Goal: Task Accomplishment & Management: Manage account settings

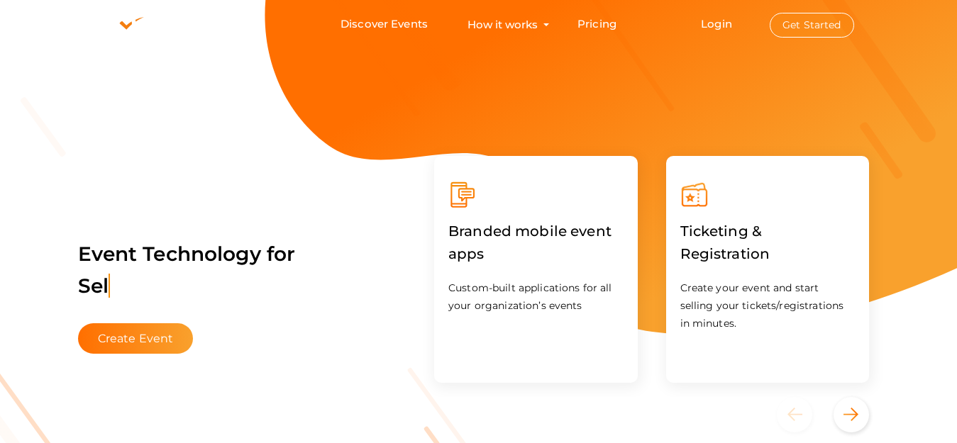
click at [807, 26] on button "Get Started" at bounding box center [812, 25] width 84 height 25
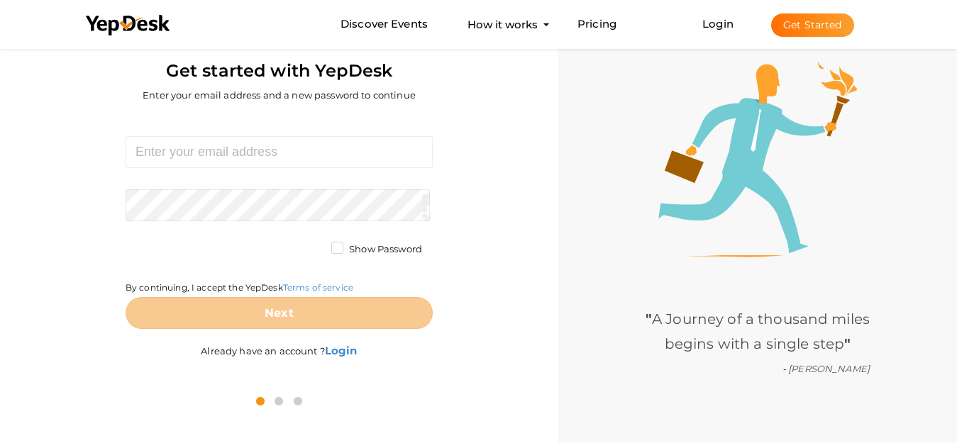
scroll to position [45, 0]
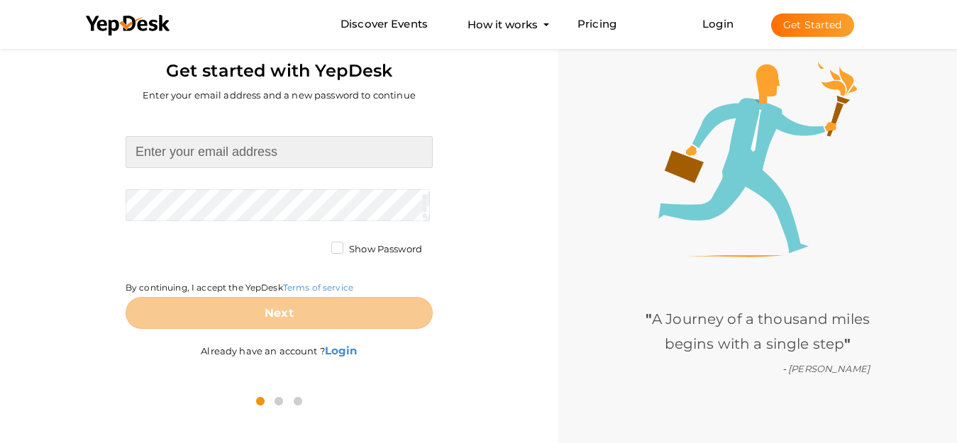
click at [220, 153] on input at bounding box center [279, 152] width 307 height 32
paste input "[EMAIL_ADDRESS][DOMAIN_NAME]"
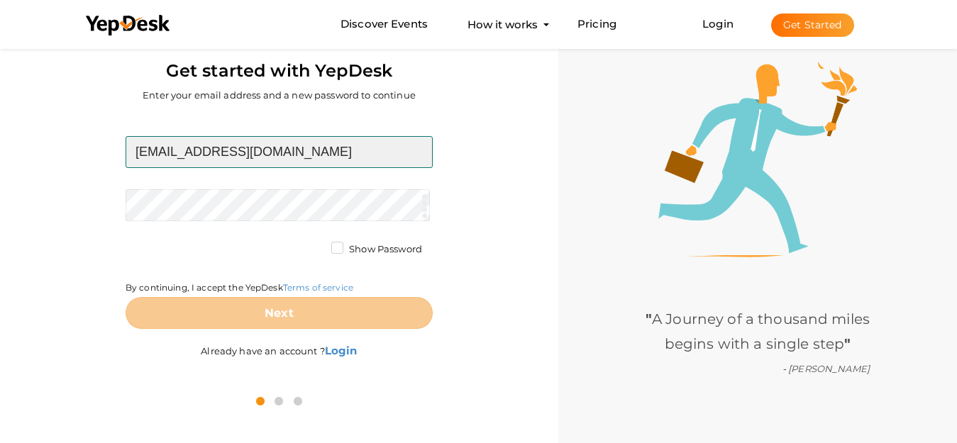
type input "[EMAIL_ADDRESS][DOMAIN_NAME]"
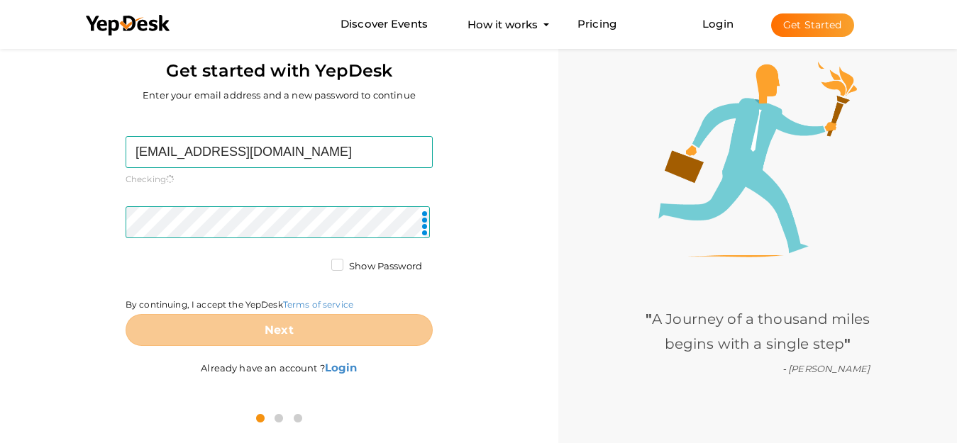
click at [475, 284] on div "bakt23212@gmail.com Required. Invalid email. Checking You already have a YepDes…" at bounding box center [279, 257] width 537 height 287
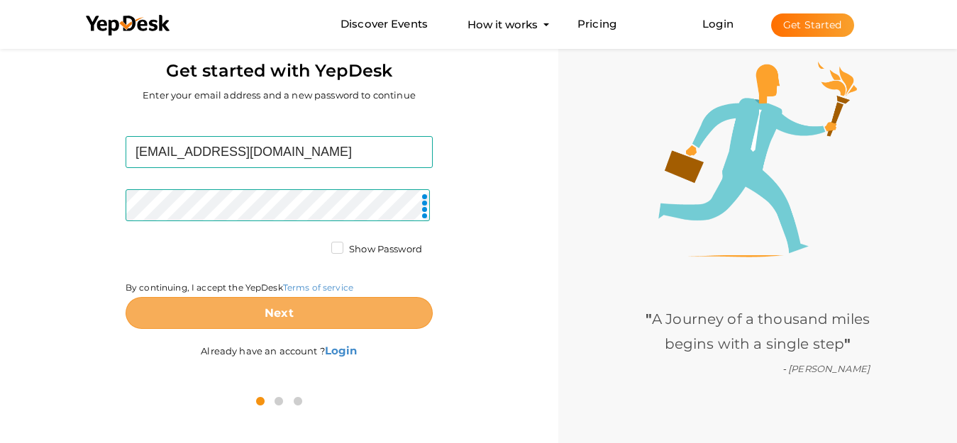
click at [363, 312] on button "Next" at bounding box center [279, 313] width 307 height 32
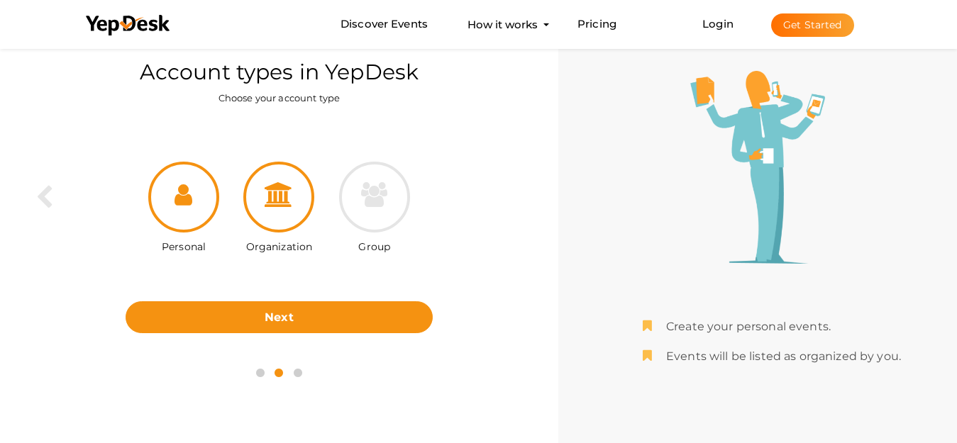
click at [295, 196] on div at bounding box center [278, 197] width 71 height 71
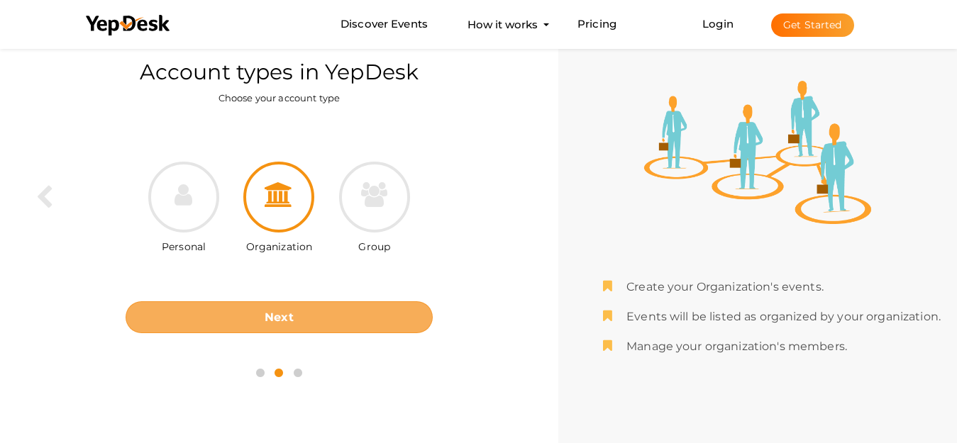
click at [346, 325] on button "Next" at bounding box center [279, 317] width 307 height 32
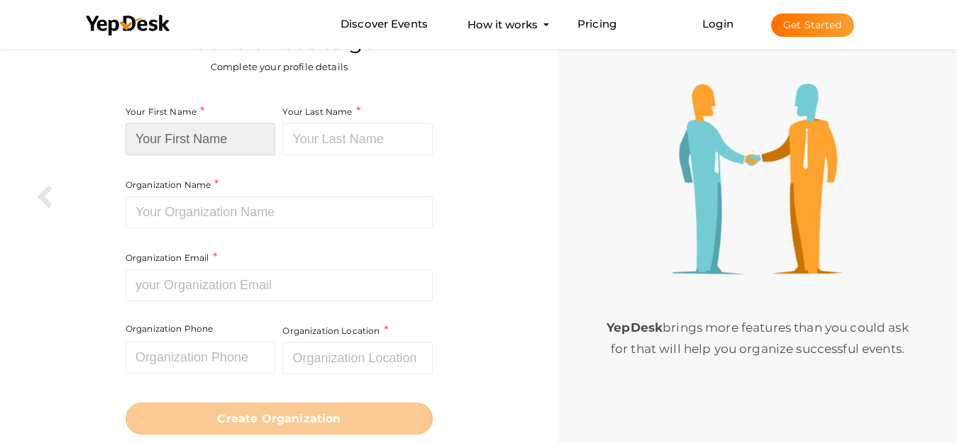
click at [216, 143] on input at bounding box center [201, 139] width 150 height 32
paste input "[US_STATE] Injury Firm LLC"
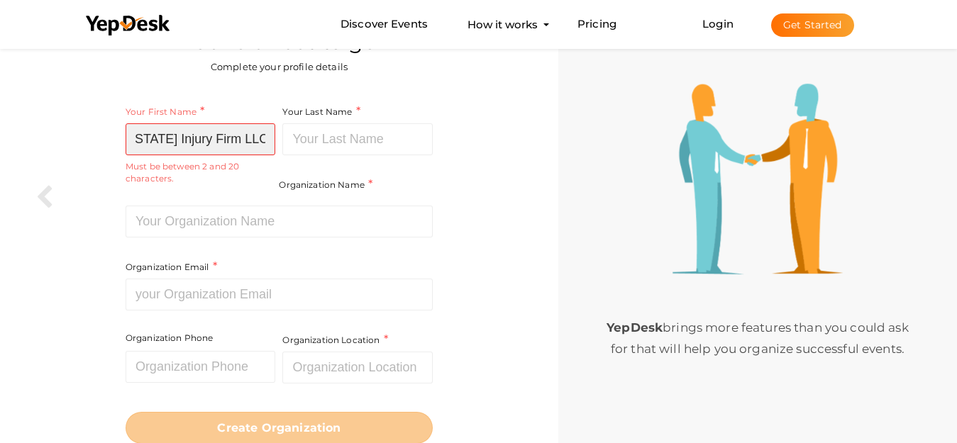
click at [252, 136] on input "[US_STATE] Injury Firm LLC" at bounding box center [201, 139] width 150 height 32
click at [238, 140] on input "[US_STATE] Injury Firm LLC" at bounding box center [201, 139] width 150 height 32
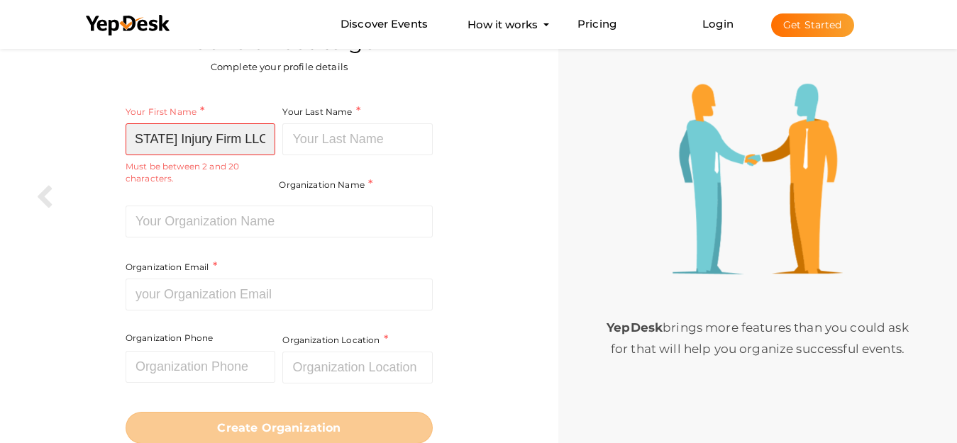
drag, startPoint x: 238, startPoint y: 140, endPoint x: 310, endPoint y: 140, distance: 71.6
click at [310, 140] on div "Your First Name Connecticut Injury Firm LLC Required. Must contain letters only…" at bounding box center [279, 225] width 307 height 243
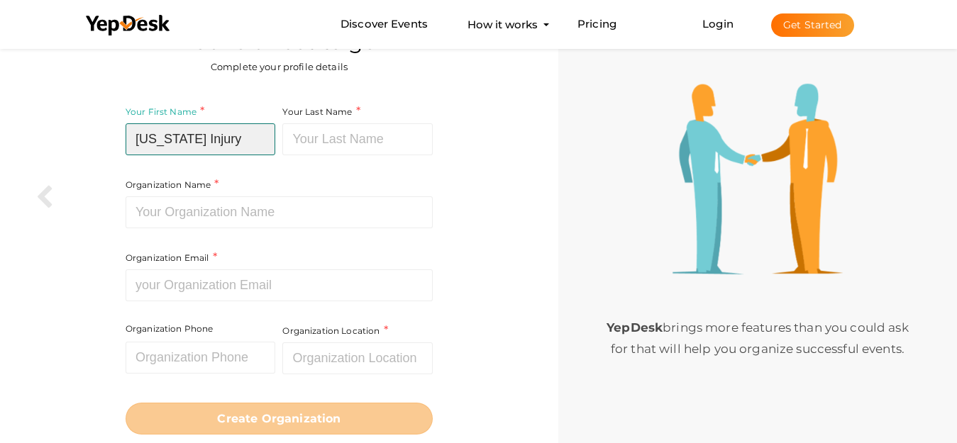
type input "Connecticut Injury"
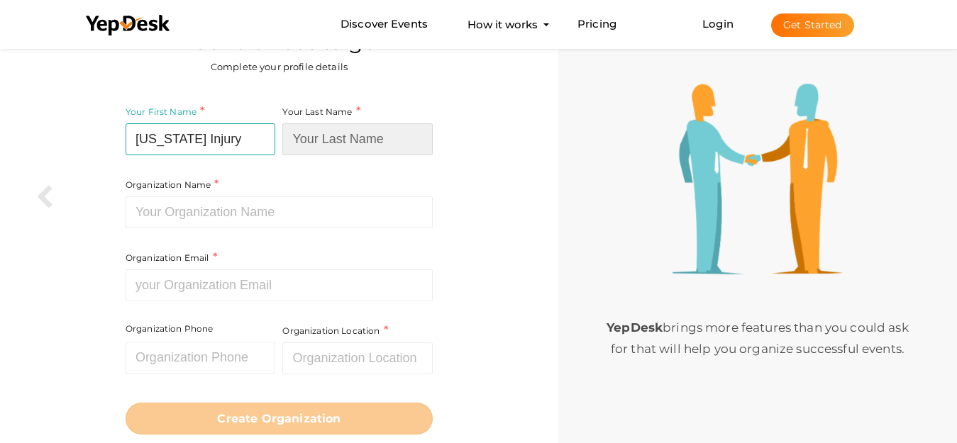
click at [323, 137] on input at bounding box center [357, 139] width 150 height 32
paste input "Firm LLC"
type input "Firm LLC"
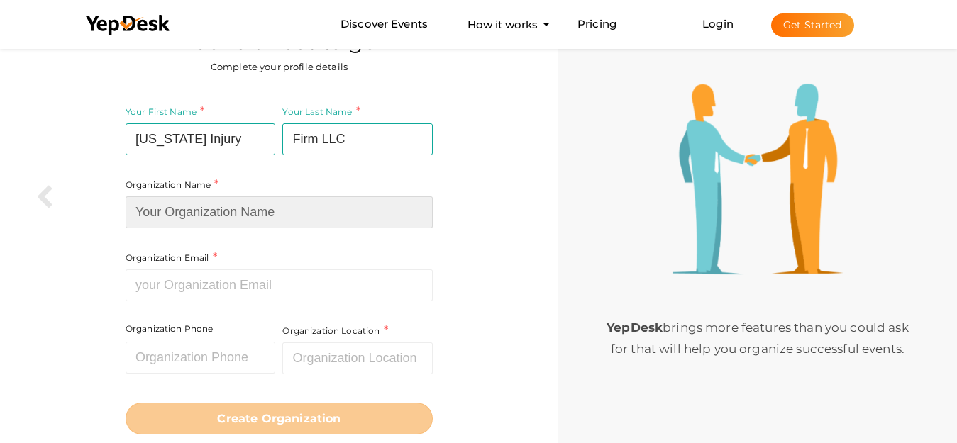
click at [276, 213] on input at bounding box center [279, 212] width 307 height 32
paste input "[US_STATE] Injury Firm LLC"
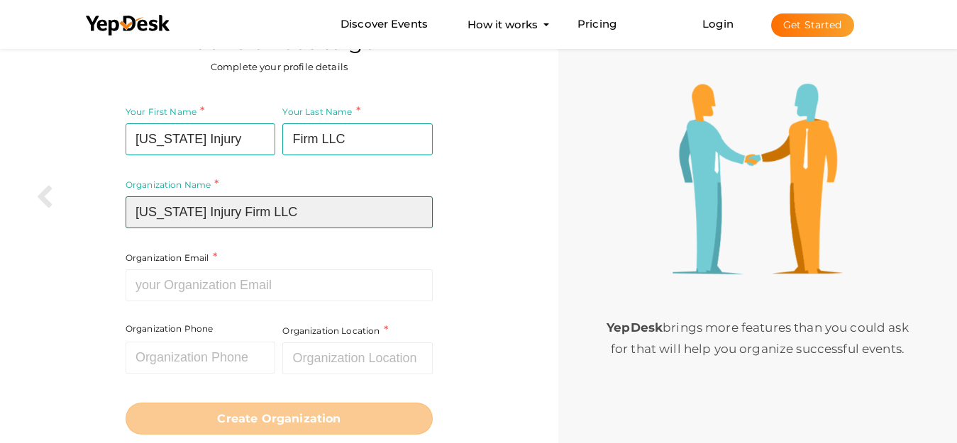
type input "[US_STATE] Injury Firm LLC"
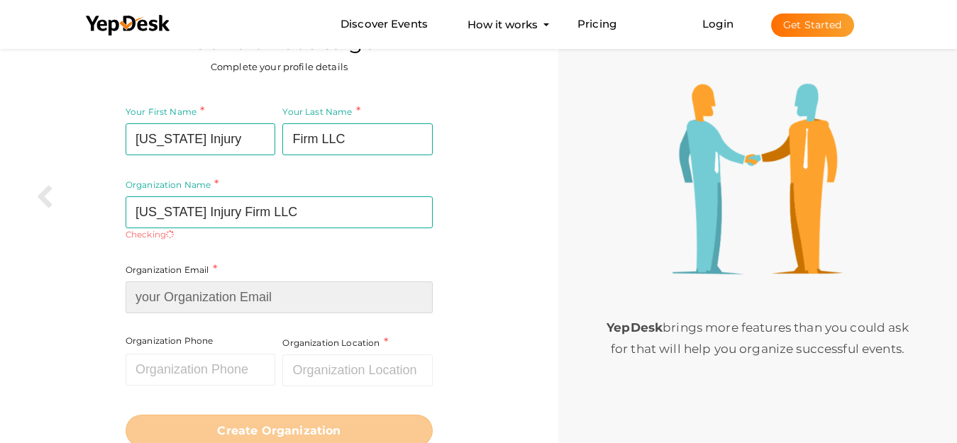
click at [289, 297] on input at bounding box center [279, 298] width 307 height 32
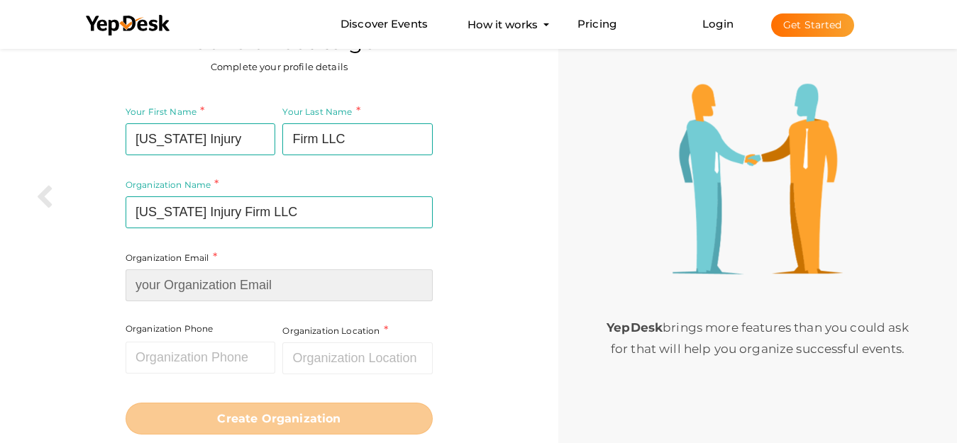
paste input "[EMAIL_ADDRESS][DOMAIN_NAME]"
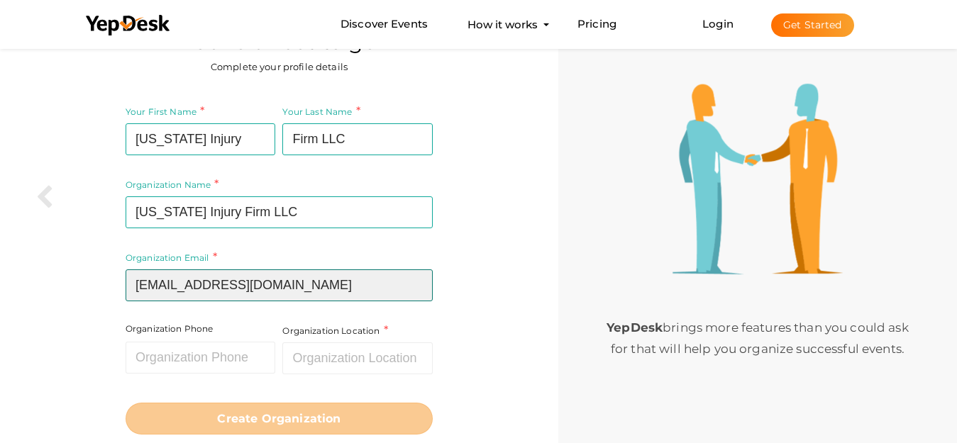
type input "[EMAIL_ADDRESS][DOMAIN_NAME]"
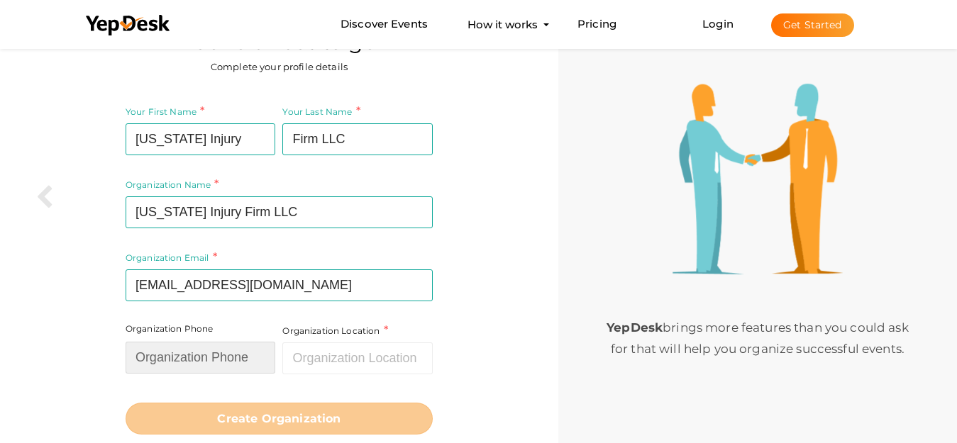
paste input "8605607226"
type input "8605607226"
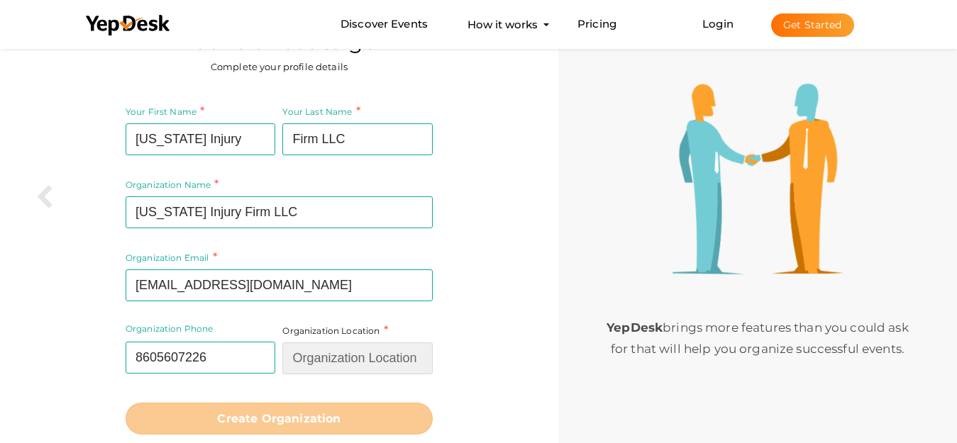
click at [327, 362] on input "text" at bounding box center [357, 359] width 150 height 32
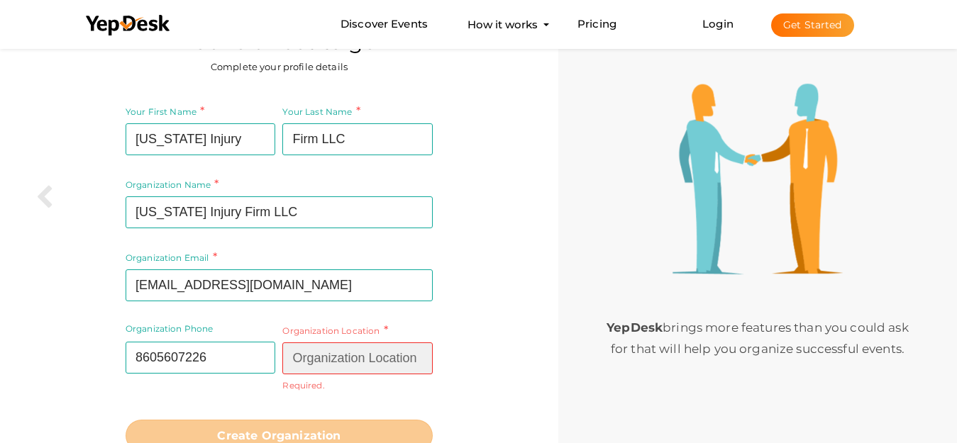
paste input "Hartford, CT 06106"
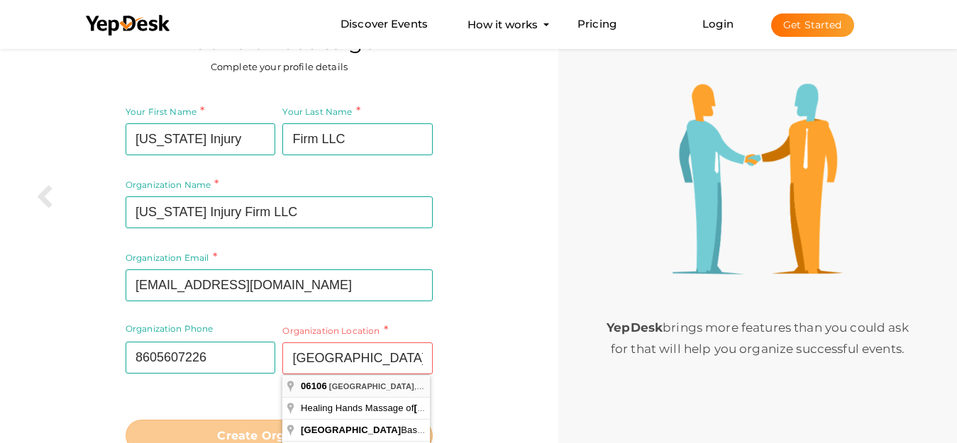
type input "[GEOGRAPHIC_DATA], [GEOGRAPHIC_DATA]"
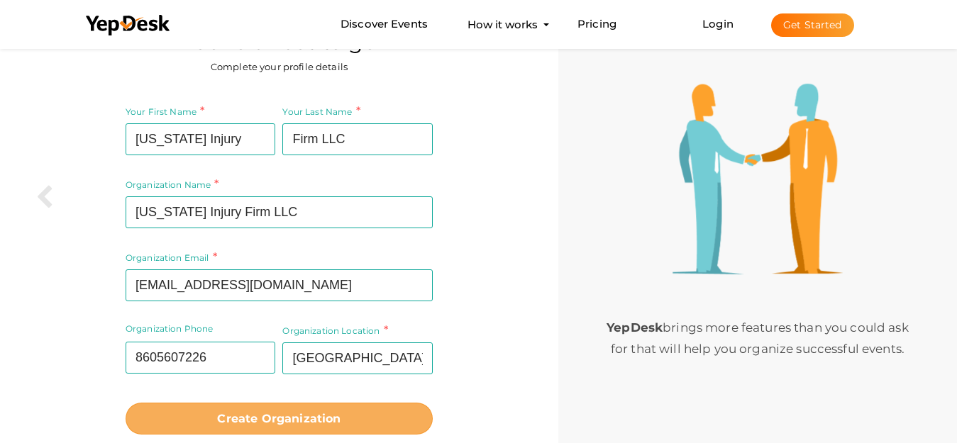
click at [326, 413] on b "Create Organization" at bounding box center [278, 418] width 123 height 13
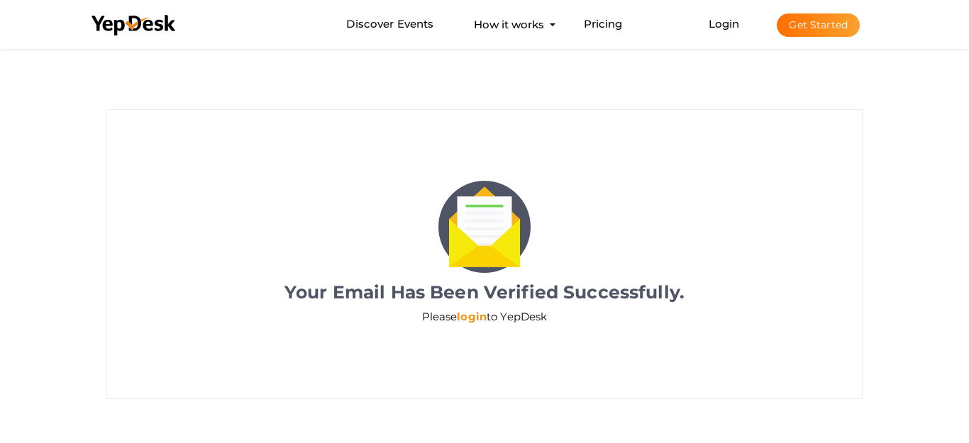
click at [465, 318] on link "login" at bounding box center [472, 316] width 30 height 13
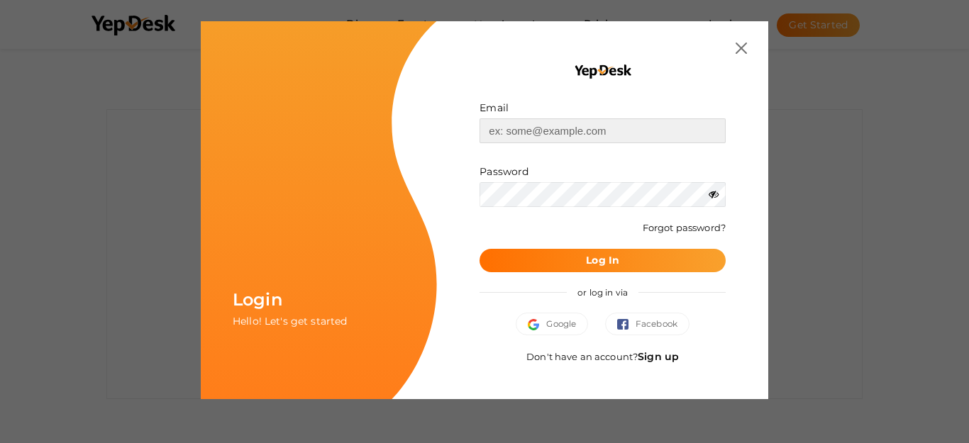
click at [534, 135] on input "text" at bounding box center [603, 130] width 246 height 25
paste input "[EMAIL_ADDRESS][DOMAIN_NAME]"
type input "[EMAIL_ADDRESS][DOMAIN_NAME]"
click at [621, 265] on button "Log In" at bounding box center [603, 260] width 246 height 23
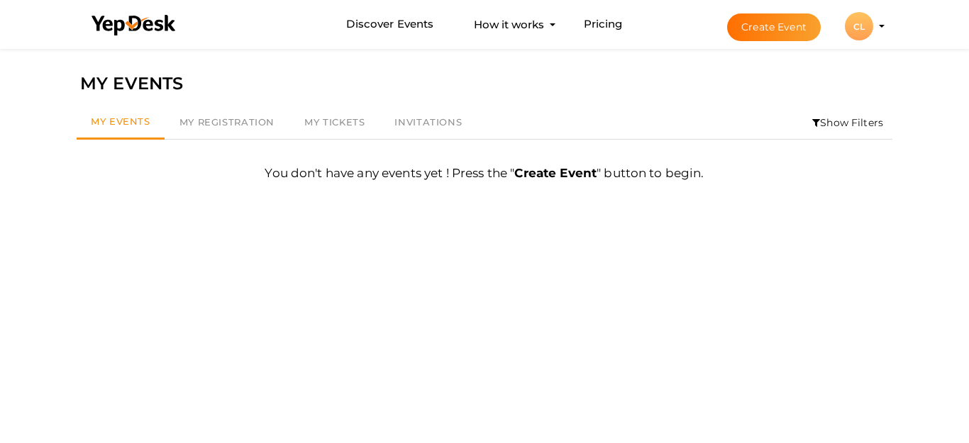
scroll to position [45, 0]
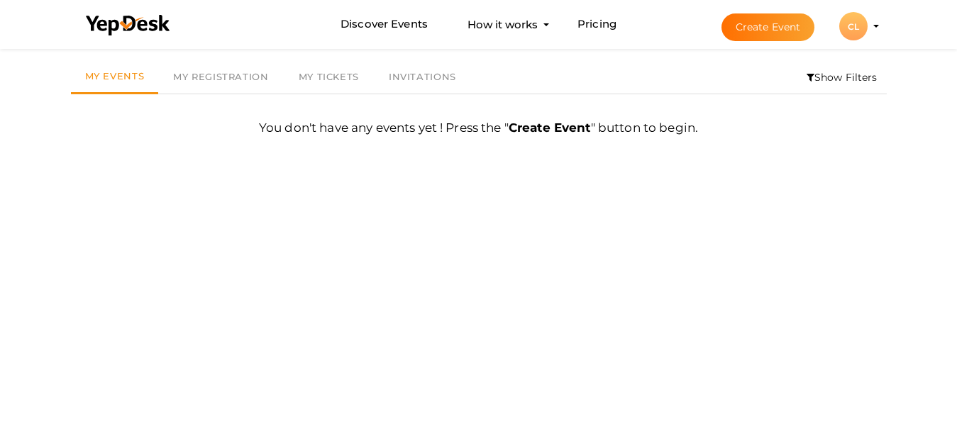
click at [866, 26] on div "CL" at bounding box center [853, 26] width 28 height 28
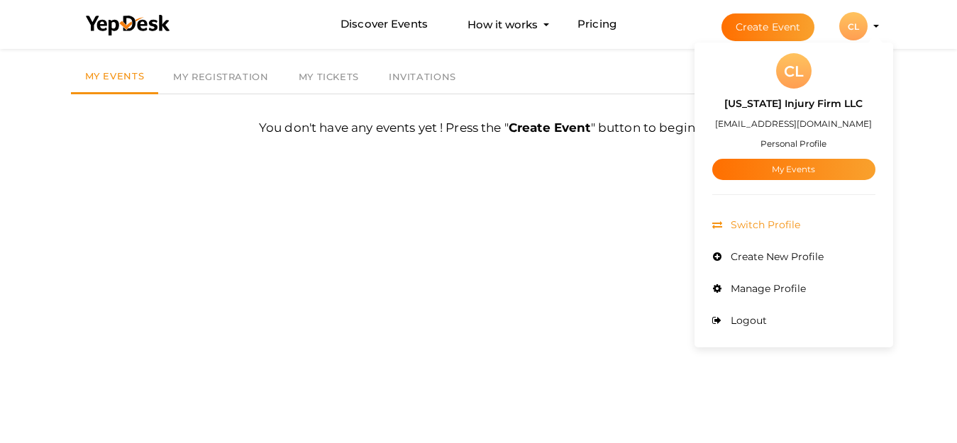
click at [773, 227] on span "Switch Profile" at bounding box center [763, 224] width 73 height 13
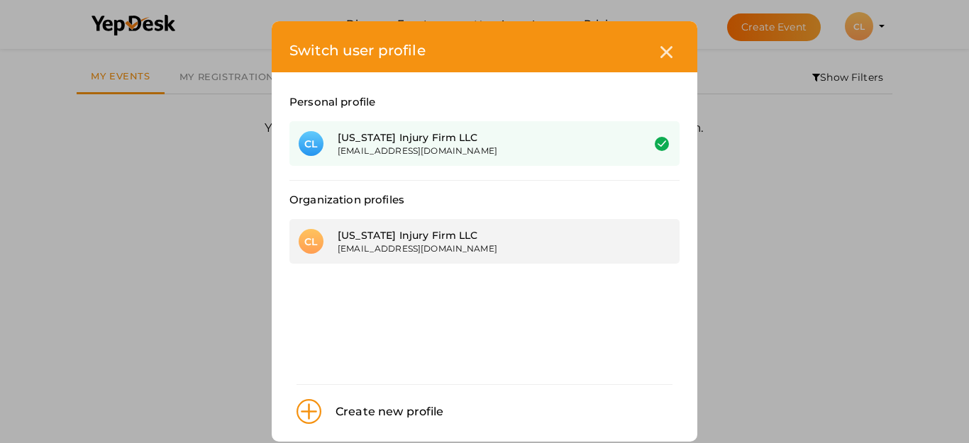
click at [458, 245] on div "bakt23212@gmail.com" at bounding box center [479, 249] width 283 height 12
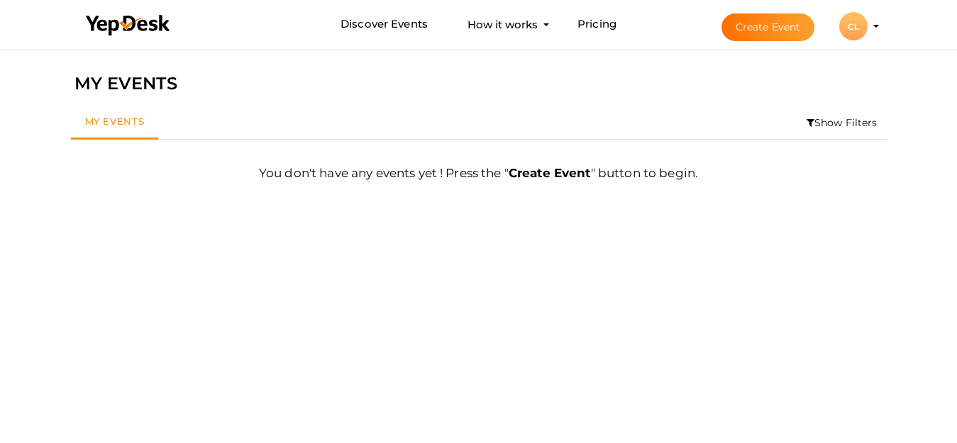
click at [853, 23] on div "CL" at bounding box center [853, 26] width 28 height 28
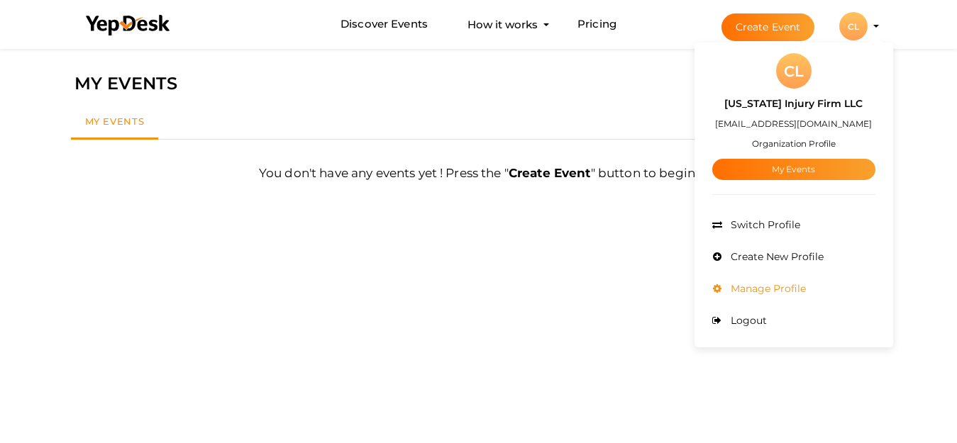
click at [761, 283] on span "Manage Profile" at bounding box center [766, 288] width 79 height 13
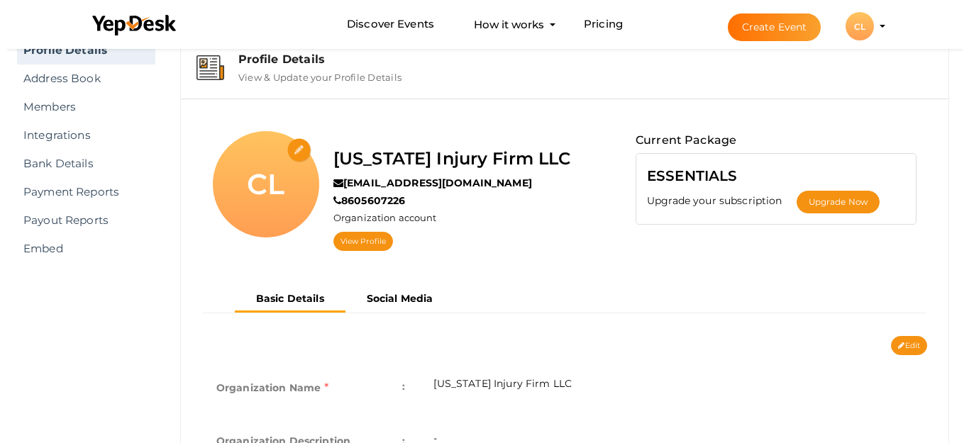
scroll to position [45, 0]
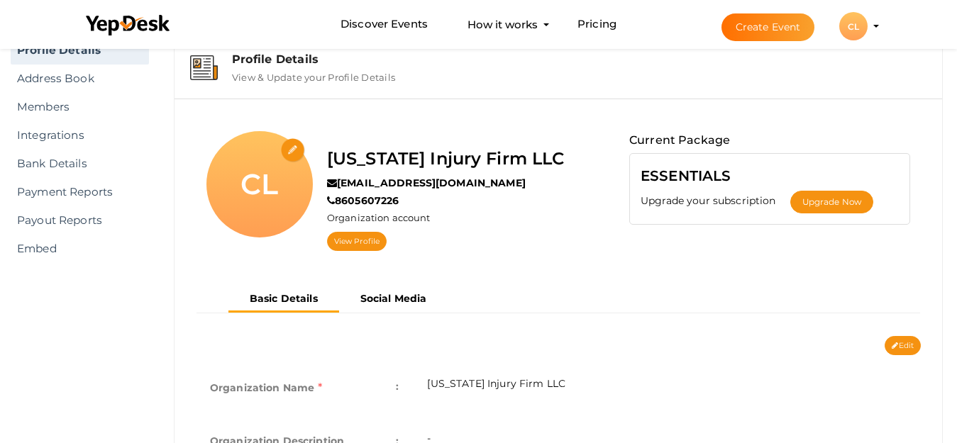
click at [289, 153] on input "file" at bounding box center [293, 150] width 25 height 25
type input "C:\fakepath\logo500.png"
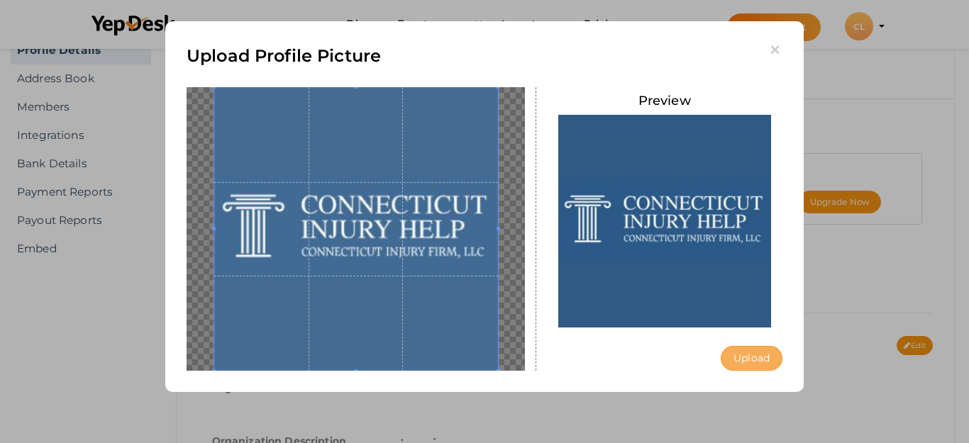
click at [743, 366] on button "Upload" at bounding box center [752, 358] width 62 height 25
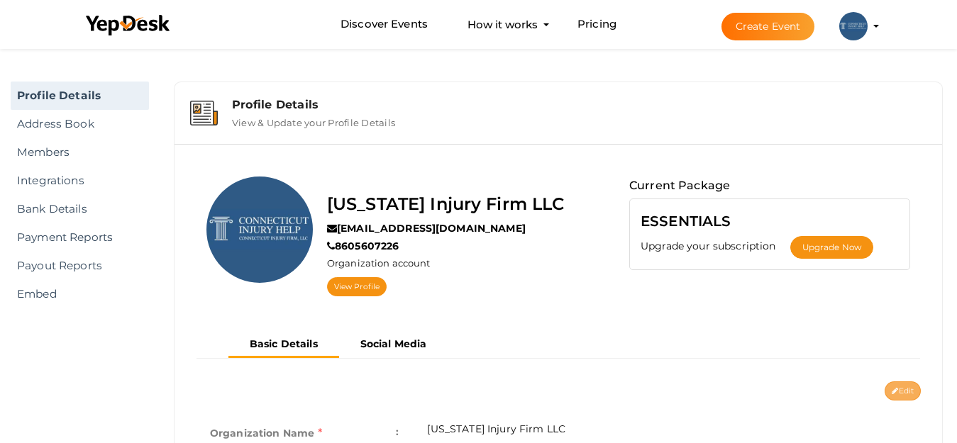
click at [909, 399] on button "Edit" at bounding box center [903, 391] width 36 height 19
type input "[US_STATE] Injury Firm LLC"
type input "[EMAIL_ADDRESS][DOMAIN_NAME]"
type input "8605607226"
select select "9"
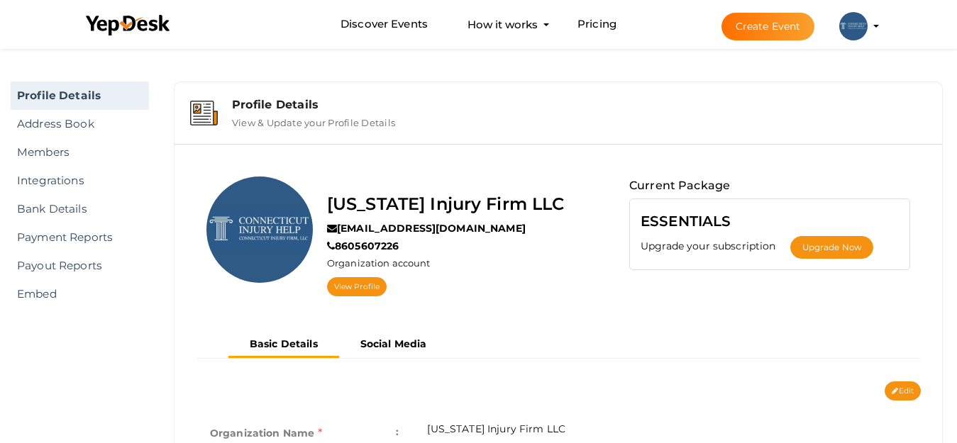
type input "[GEOGRAPHIC_DATA], [GEOGRAPHIC_DATA]"
type input "Connecticut Injury Firm LLC1"
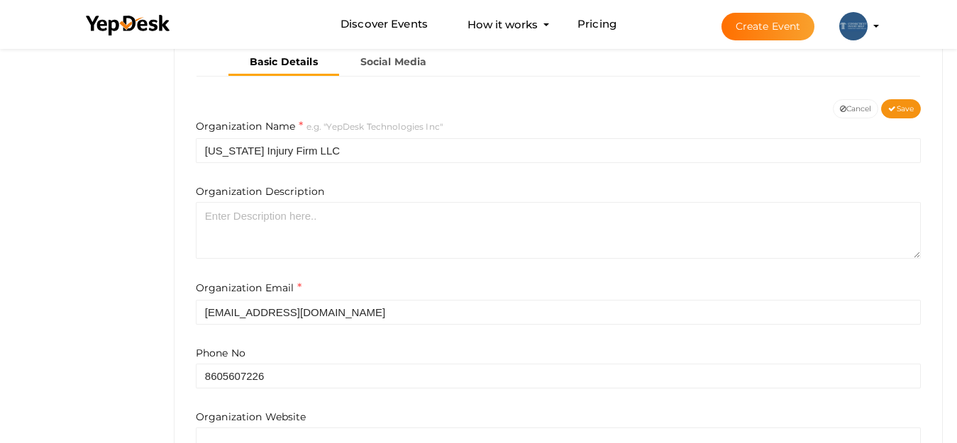
scroll to position [284, 0]
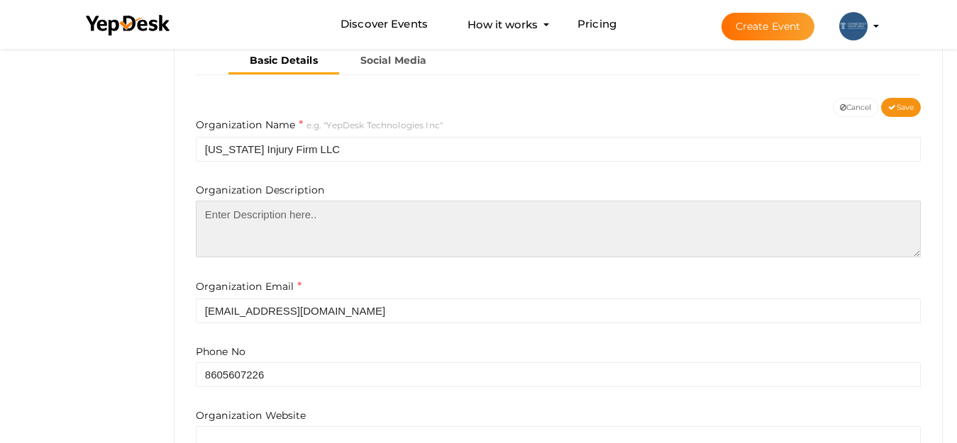
click at [350, 241] on textarea at bounding box center [558, 229] width 725 height 57
paste textarea "<a href="https://www.connecticutinjuryhelp.com/">Connecticut Injury Firm LLC</a…"
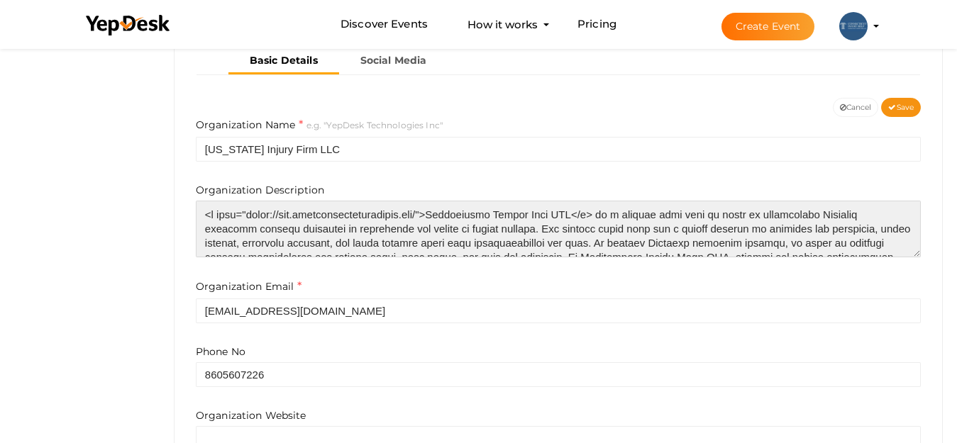
scroll to position [77, 0]
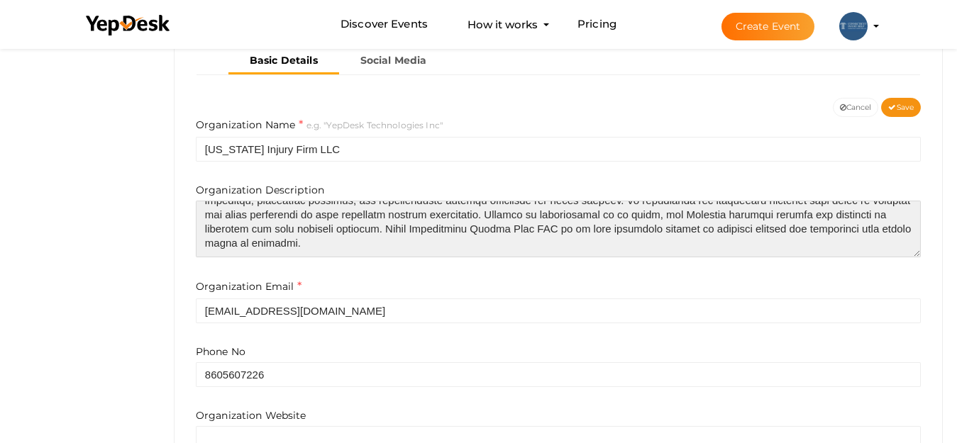
type textarea "<a href="https://www.connecticutinjuryhelp.com/">Connecticut Injury Firm LLC</a…"
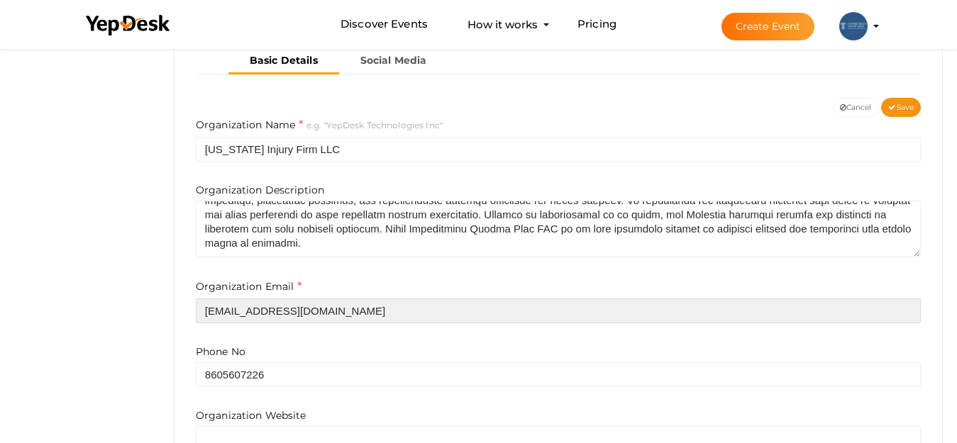
click at [354, 316] on input "[EMAIL_ADDRESS][DOMAIN_NAME]" at bounding box center [558, 311] width 725 height 25
paste input "plevin@connecticutinjuryhelp"
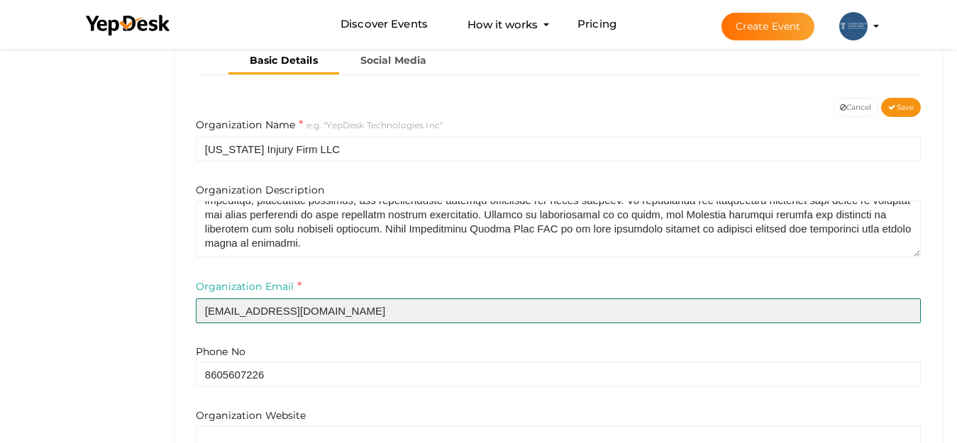
type input "plevin@connecticutinjuryhelp.com"
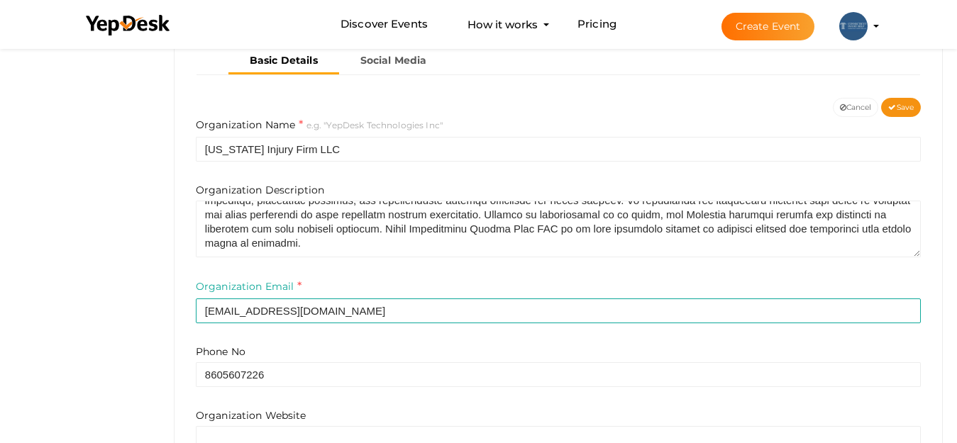
click at [414, 274] on div "Organization Name e.g. "YepDesk Technologies Inc" Connecticut Injury Firm LLC O…" at bounding box center [558, 220] width 725 height 206
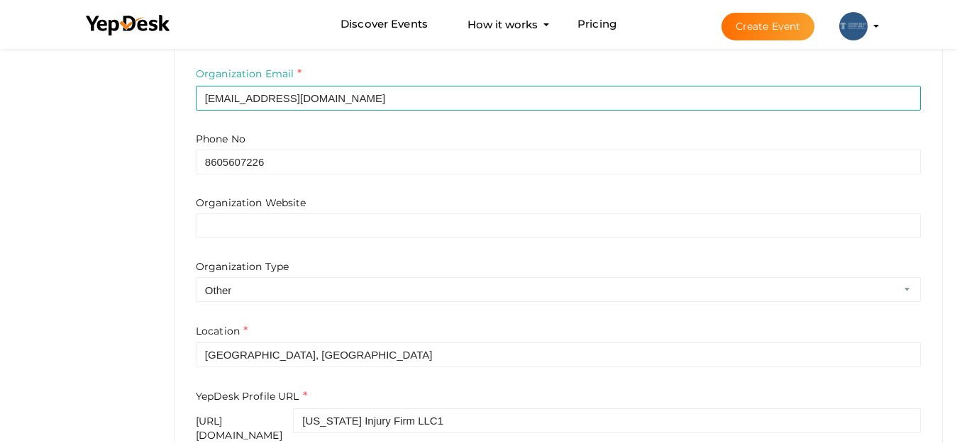
scroll to position [567, 0]
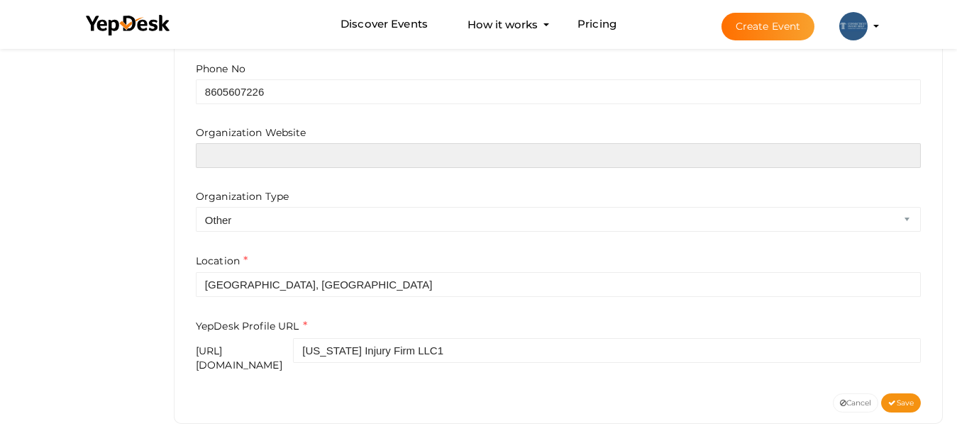
click at [298, 160] on input "text" at bounding box center [558, 155] width 725 height 25
paste input "https://www.connecticutinjuryhelp.com/"
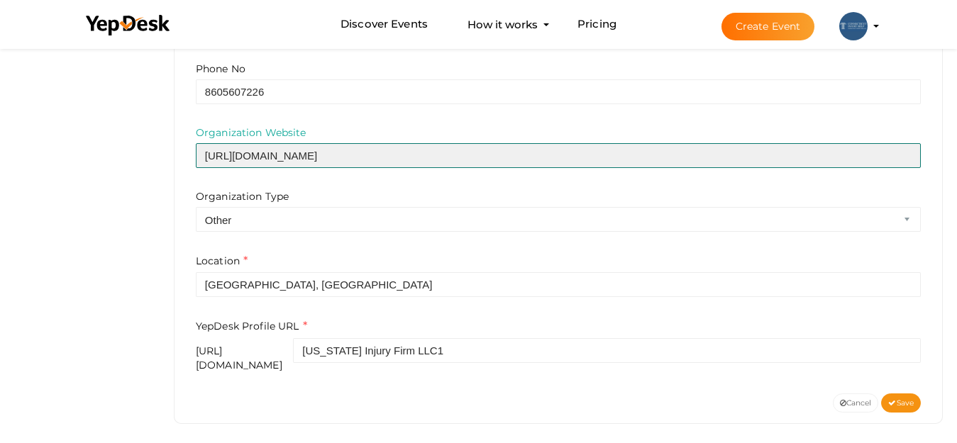
type input "https://www.connecticutinjuryhelp.com/"
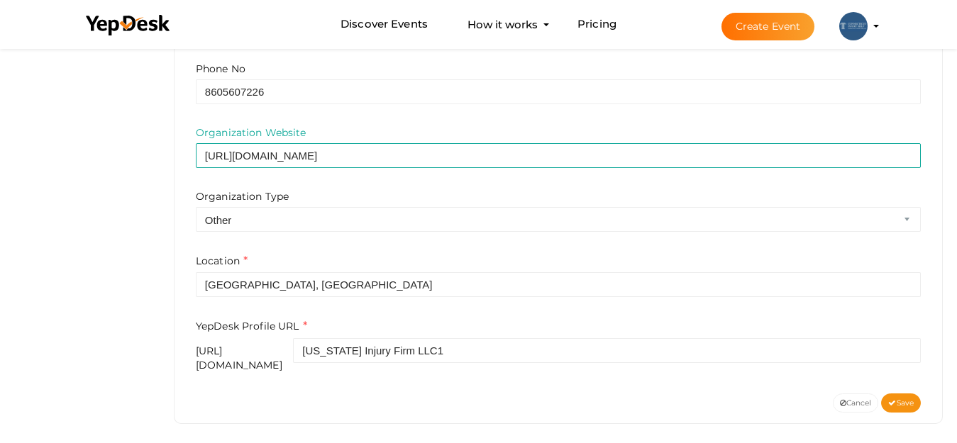
click at [480, 184] on div "Organization Website https://www.connecticutinjuryhelp.com/ Organization Type A…" at bounding box center [558, 179] width 725 height 106
click at [905, 399] on span "Save" at bounding box center [901, 403] width 26 height 9
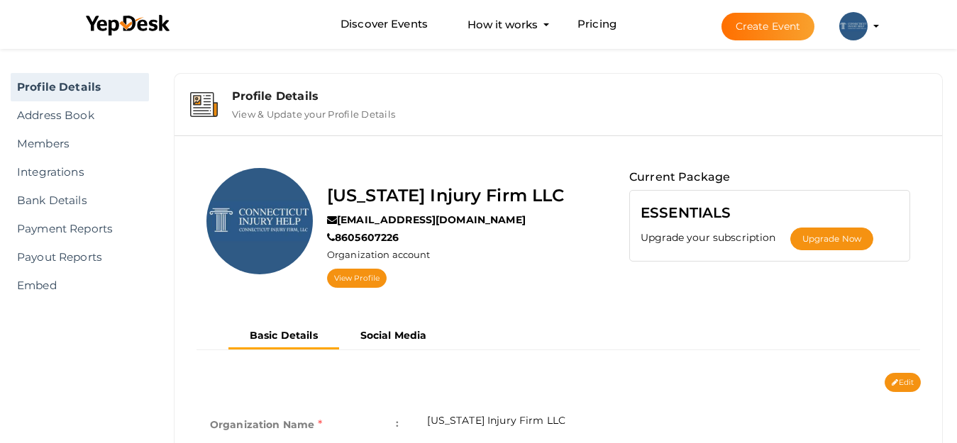
scroll to position [0, 0]
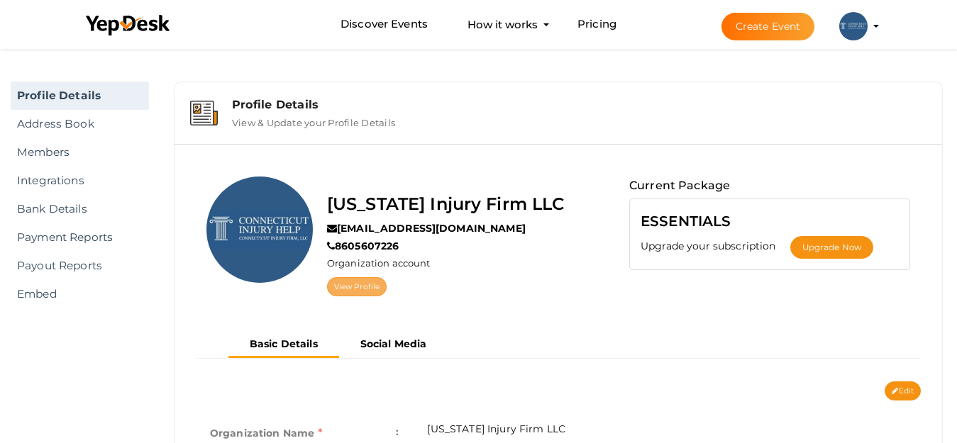
click at [346, 281] on link "View Profile" at bounding box center [357, 286] width 60 height 19
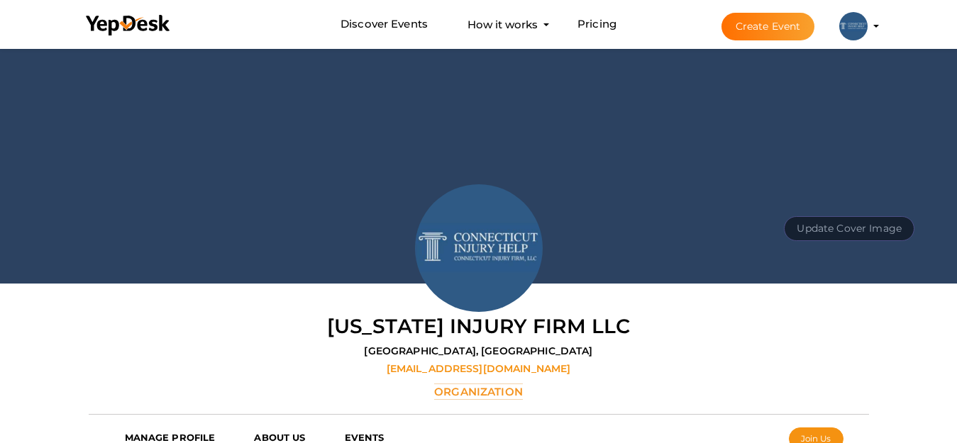
scroll to position [45, 0]
click at [829, 231] on button "Update Cover Image" at bounding box center [849, 228] width 131 height 25
click at [836, 209] on input "file" at bounding box center [848, 196] width 112 height 25
type input "C:\fakepath\banner.png"
